Goal: Information Seeking & Learning: Check status

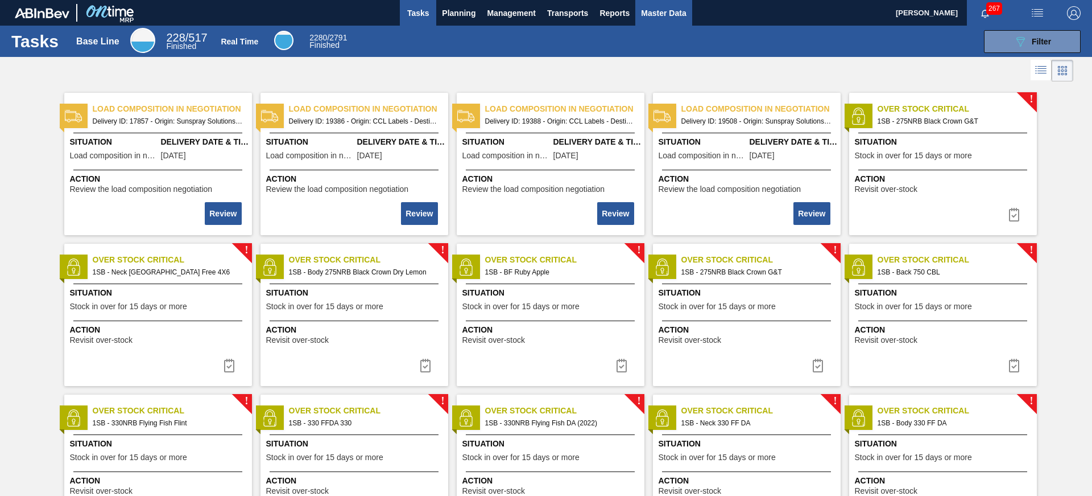
click at [671, 14] on span "Master Data" at bounding box center [663, 13] width 45 height 14
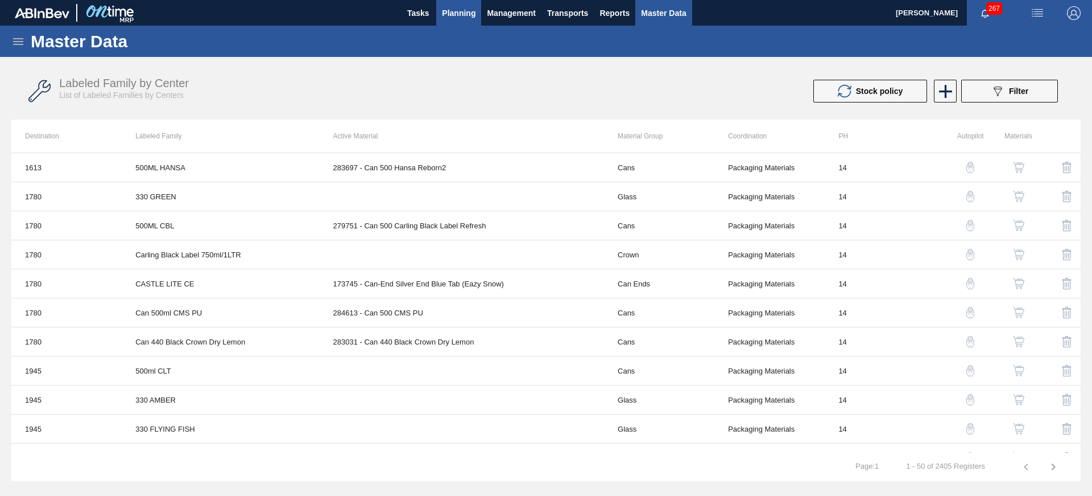
click at [464, 15] on span "Planning" at bounding box center [459, 13] width 34 height 14
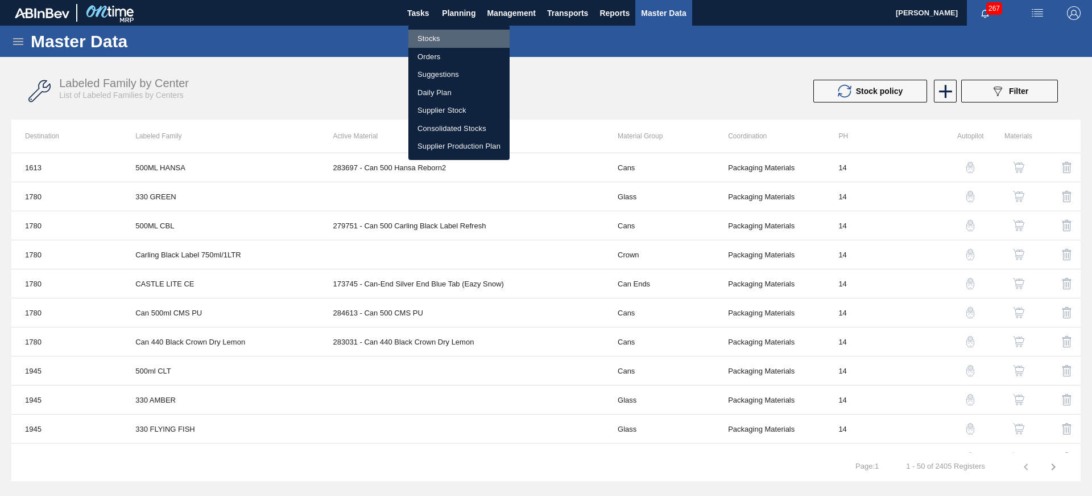
click at [419, 43] on li "Stocks" at bounding box center [459, 39] width 101 height 18
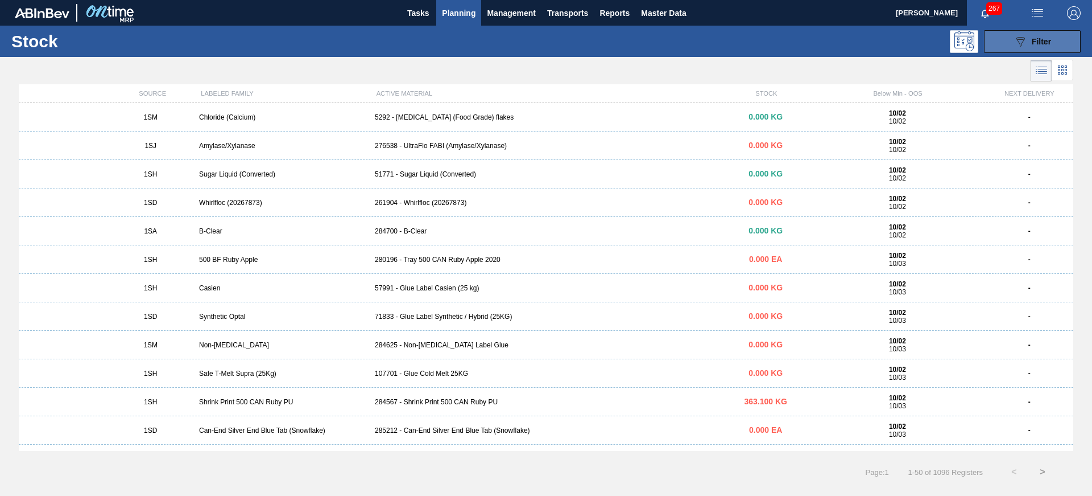
click at [1042, 47] on div "089F7B8B-B2A5-4AFE-B5C0-19BA573D28AC Filter" at bounding box center [1033, 42] width 38 height 14
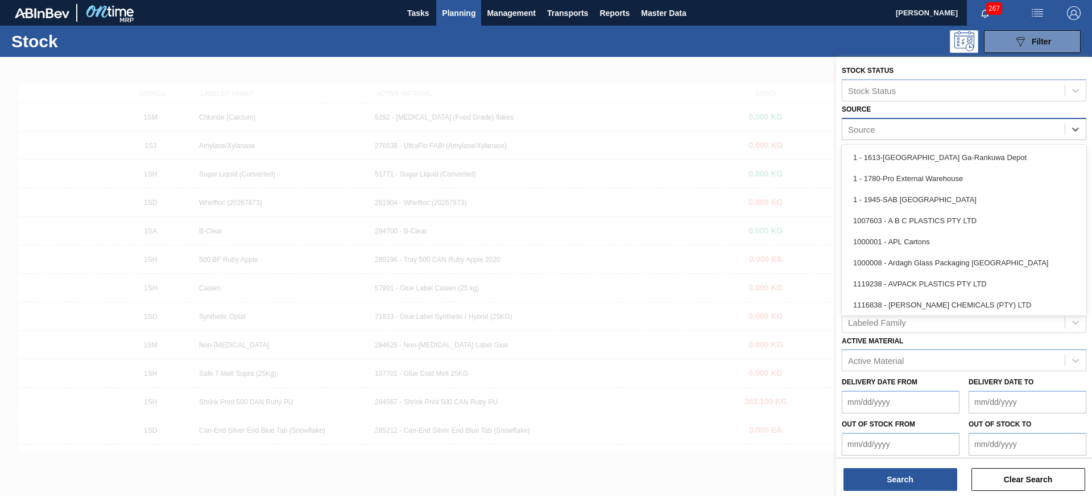
click at [981, 129] on div "Source" at bounding box center [954, 129] width 222 height 17
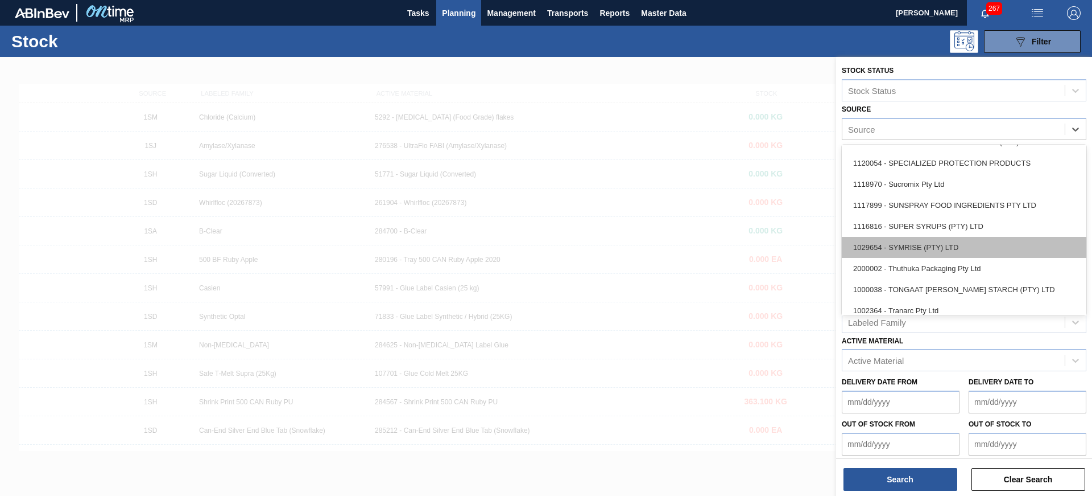
scroll to position [1497, 0]
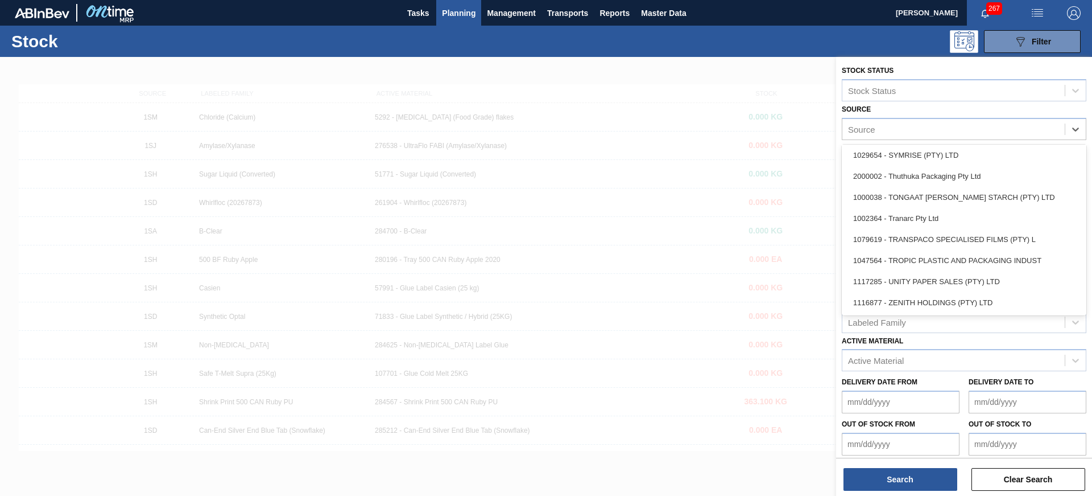
click at [976, 107] on div "Source option 1029654 - SYMRISE (PTY) LTD focused, 72 of 79. 79 results availab…" at bounding box center [964, 120] width 245 height 39
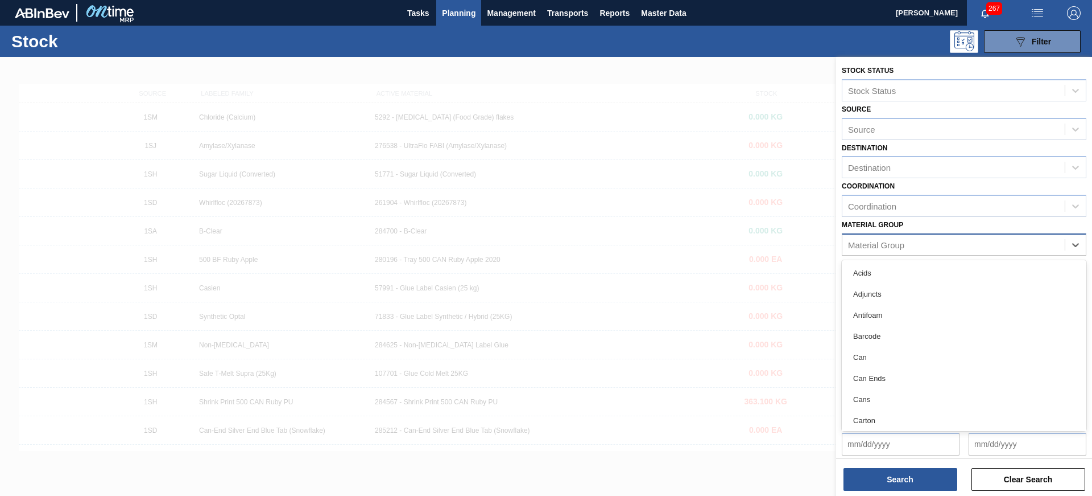
click at [951, 233] on div "Material Group" at bounding box center [964, 244] width 245 height 22
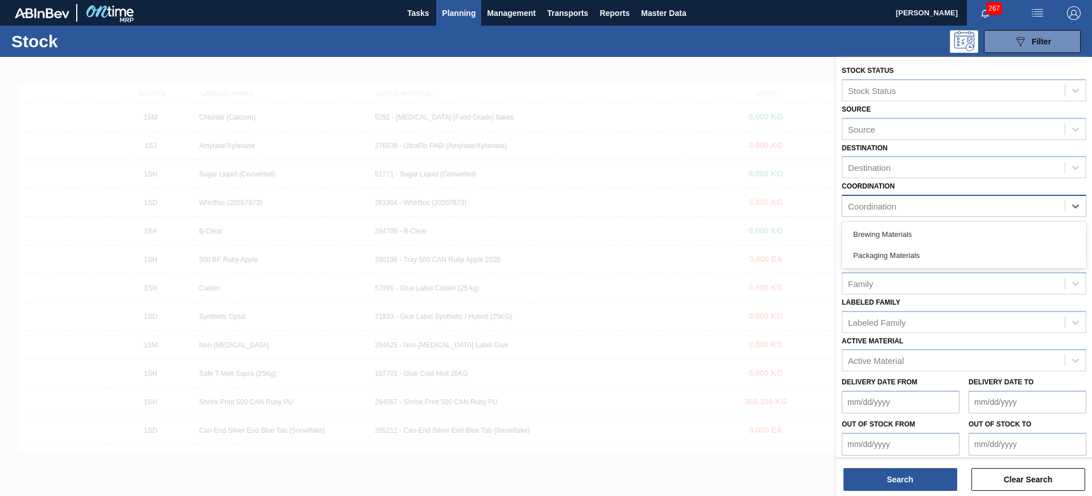
click at [959, 204] on div "Coordination" at bounding box center [954, 206] width 222 height 17
click at [954, 126] on div "Source" at bounding box center [954, 129] width 222 height 17
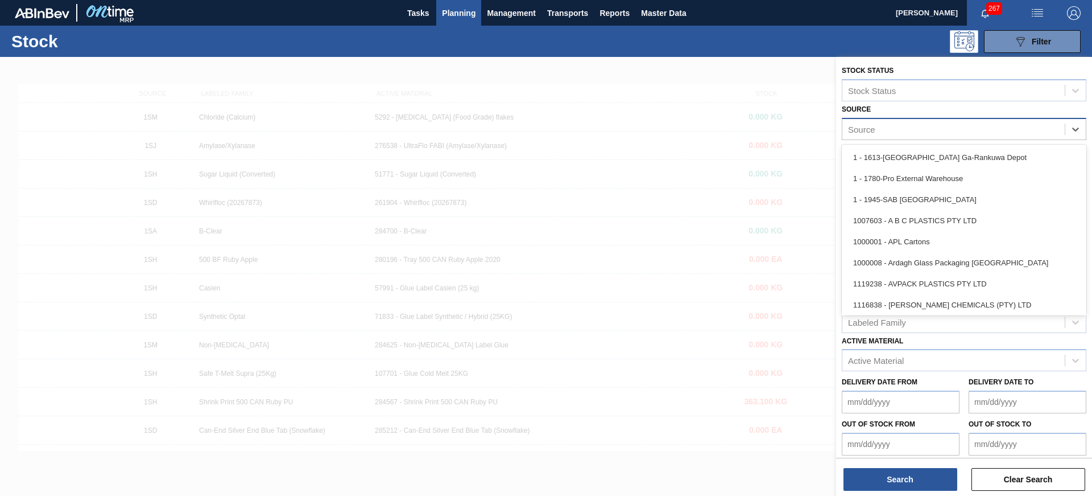
click at [954, 126] on div "Source" at bounding box center [954, 129] width 222 height 17
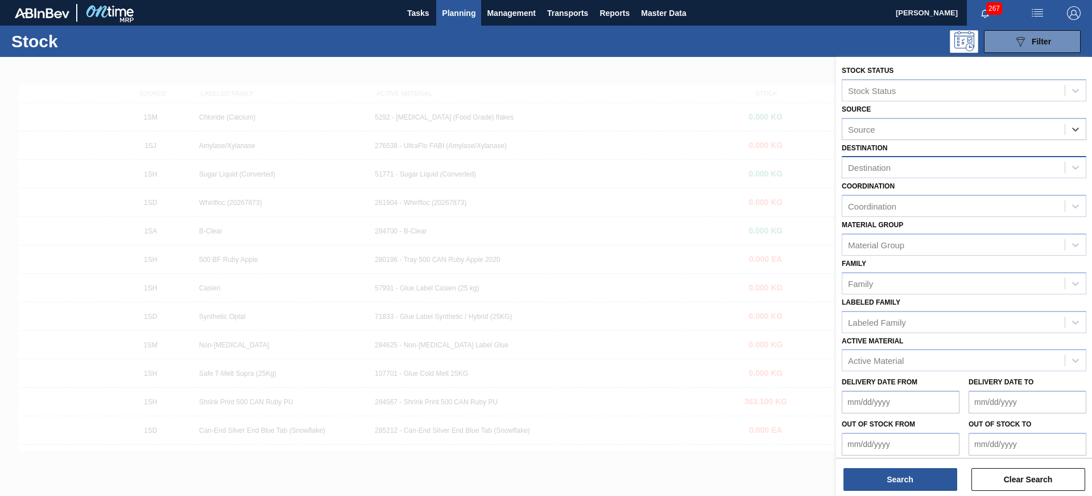
click at [951, 174] on div "Destination" at bounding box center [954, 167] width 222 height 17
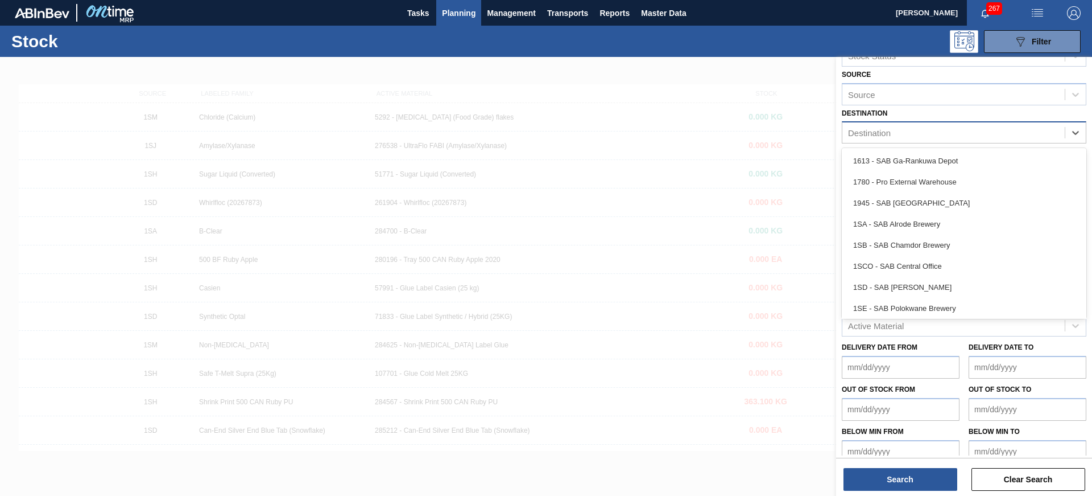
scroll to position [38, 0]
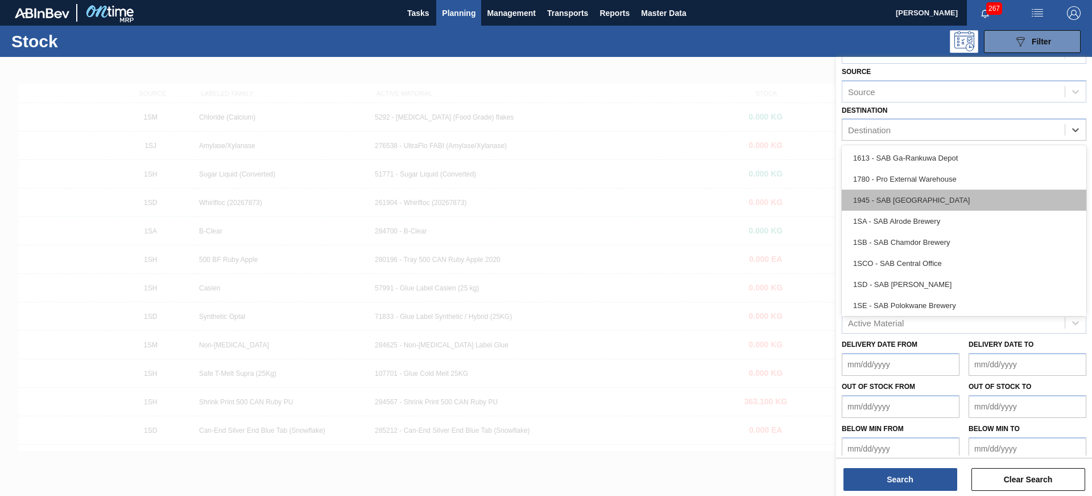
click at [943, 203] on div "1945 - SAB [GEOGRAPHIC_DATA]" at bounding box center [964, 199] width 245 height 21
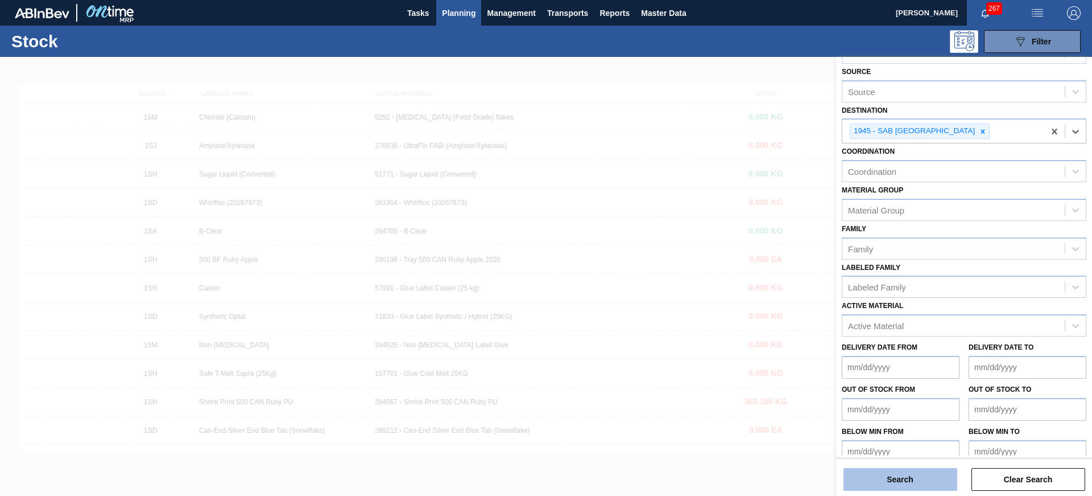
click at [928, 482] on button "Search" at bounding box center [901, 479] width 114 height 23
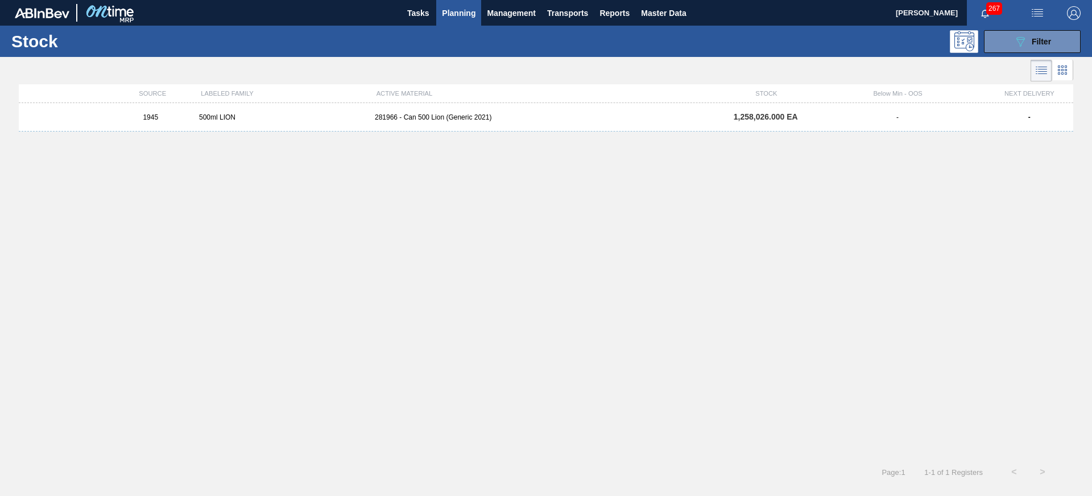
click at [782, 114] on span "1,258,026.000 EA" at bounding box center [766, 116] width 64 height 9
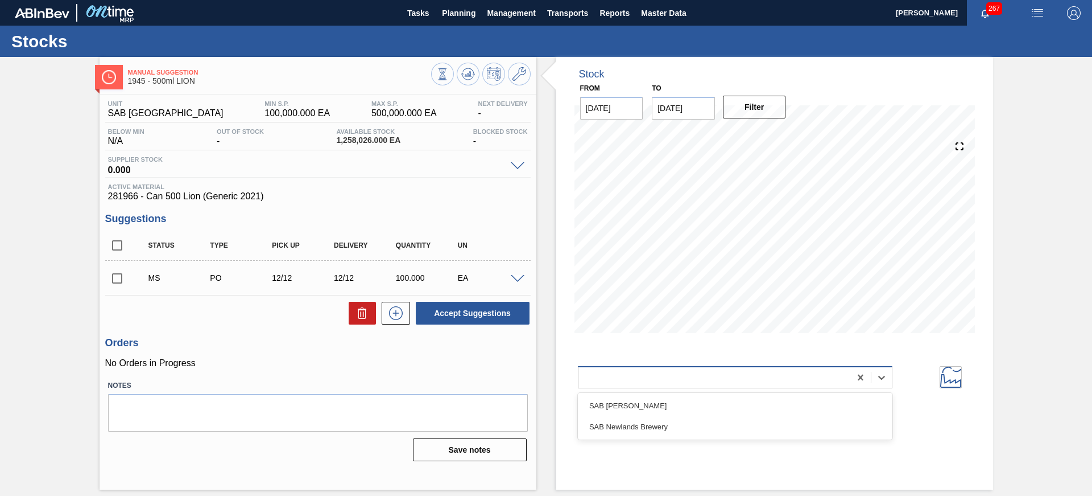
click at [734, 373] on div at bounding box center [715, 377] width 272 height 17
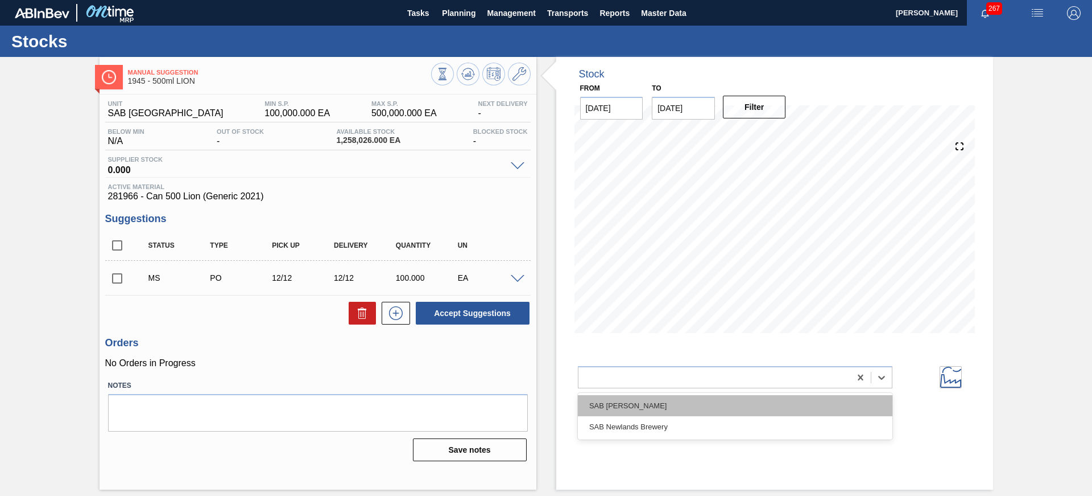
click at [728, 399] on div "SAB [PERSON_NAME]" at bounding box center [735, 405] width 315 height 21
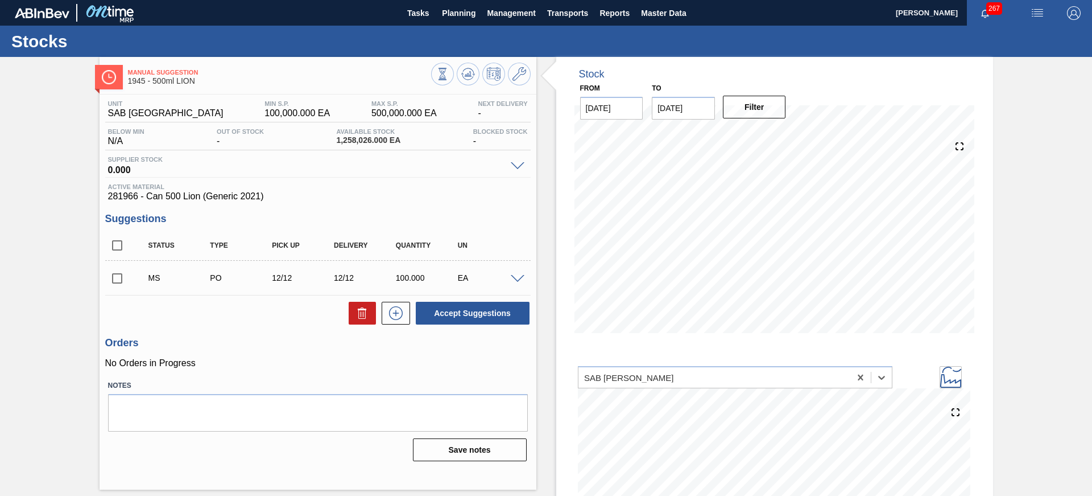
scroll to position [126, 0]
